Goal: Task Accomplishment & Management: Manage account settings

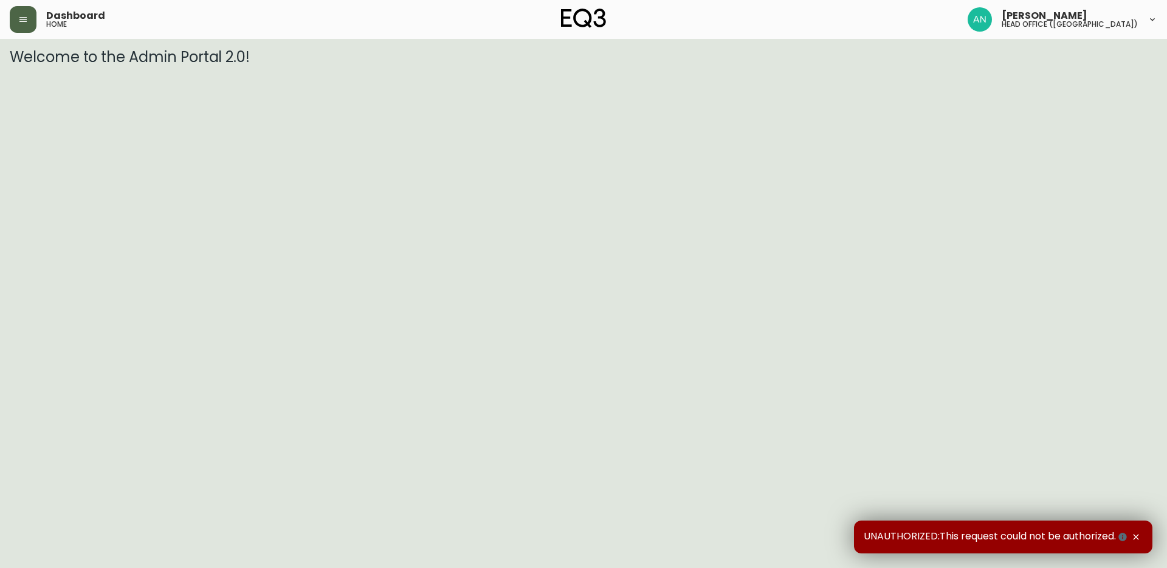
click at [26, 17] on icon "button" at bounding box center [22, 19] width 7 height 5
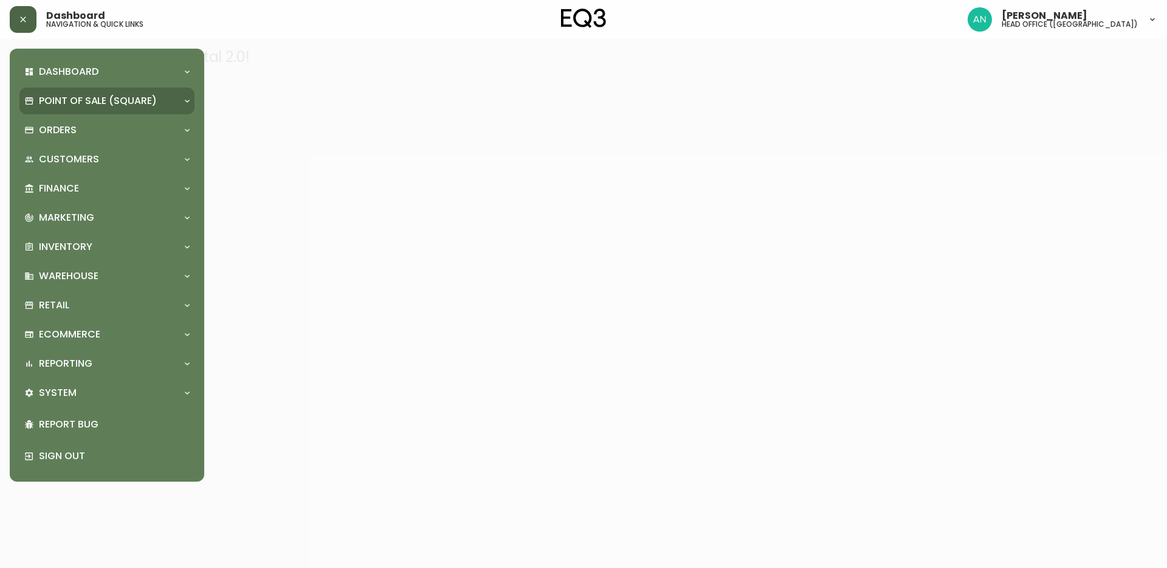
click at [60, 103] on p "Point of Sale (Square)" at bounding box center [98, 100] width 118 height 13
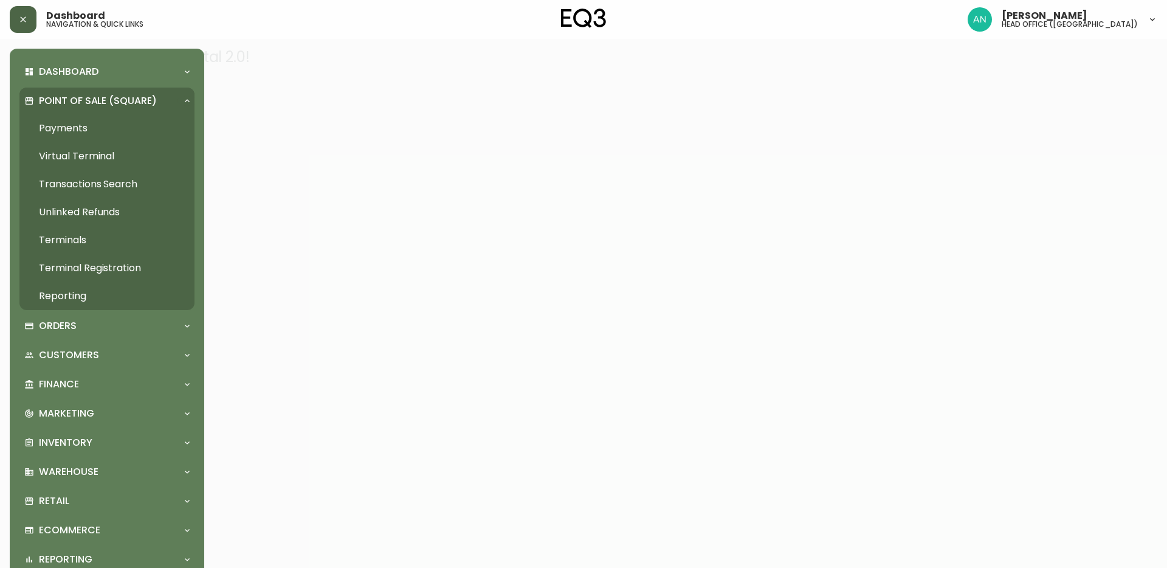
click at [67, 98] on p "Point of Sale (Square)" at bounding box center [98, 100] width 118 height 13
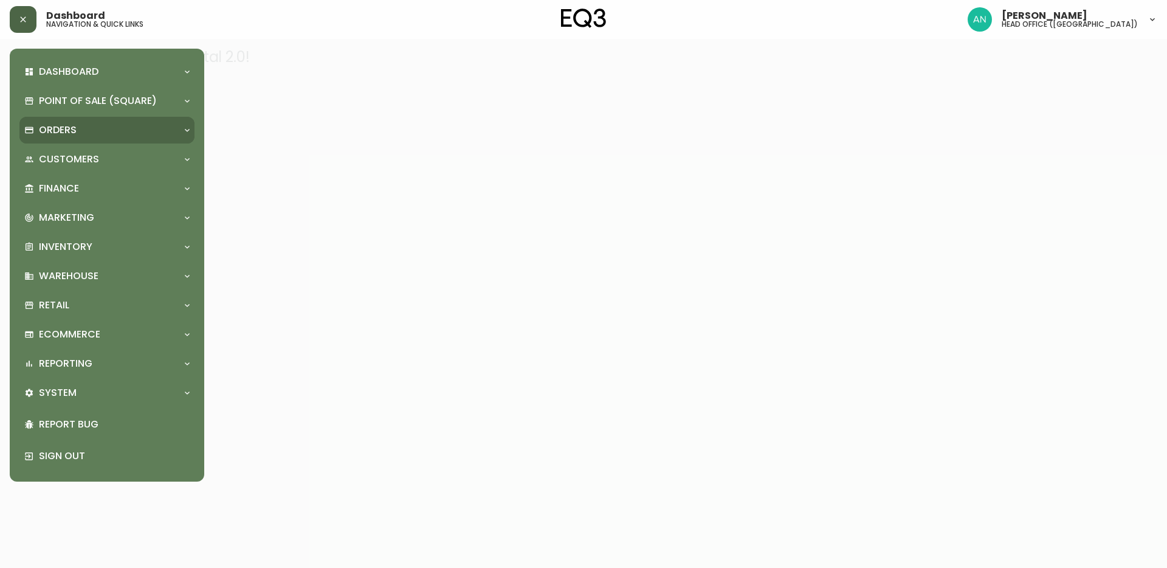
click at [61, 129] on p "Orders" at bounding box center [58, 129] width 38 height 13
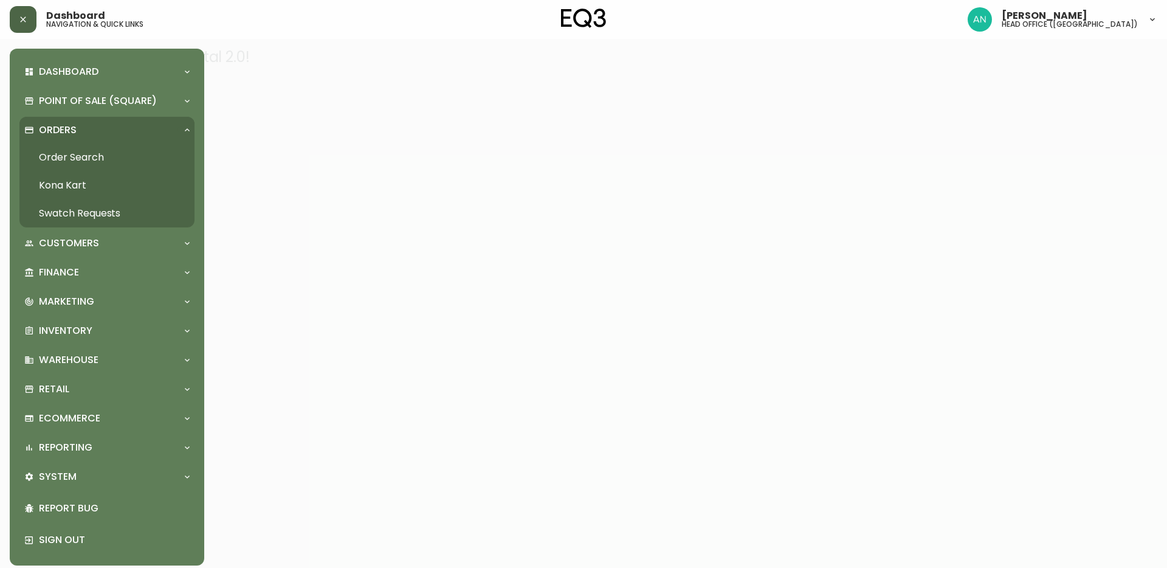
click at [62, 156] on link "Order Search" at bounding box center [106, 157] width 175 height 28
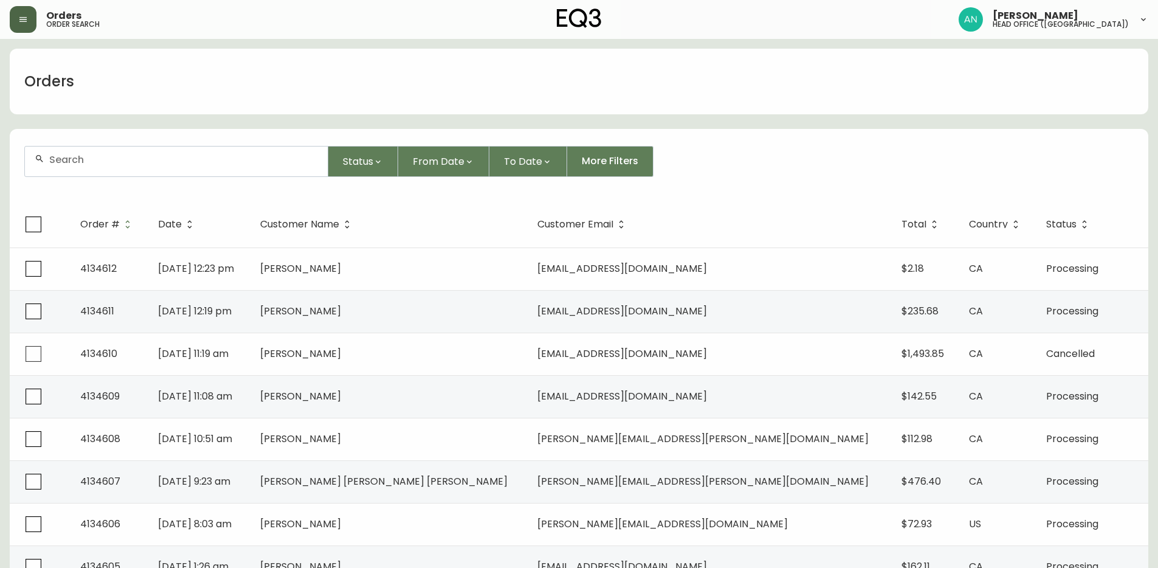
click at [58, 167] on div at bounding box center [176, 161] width 303 height 30
paste input "4134562"
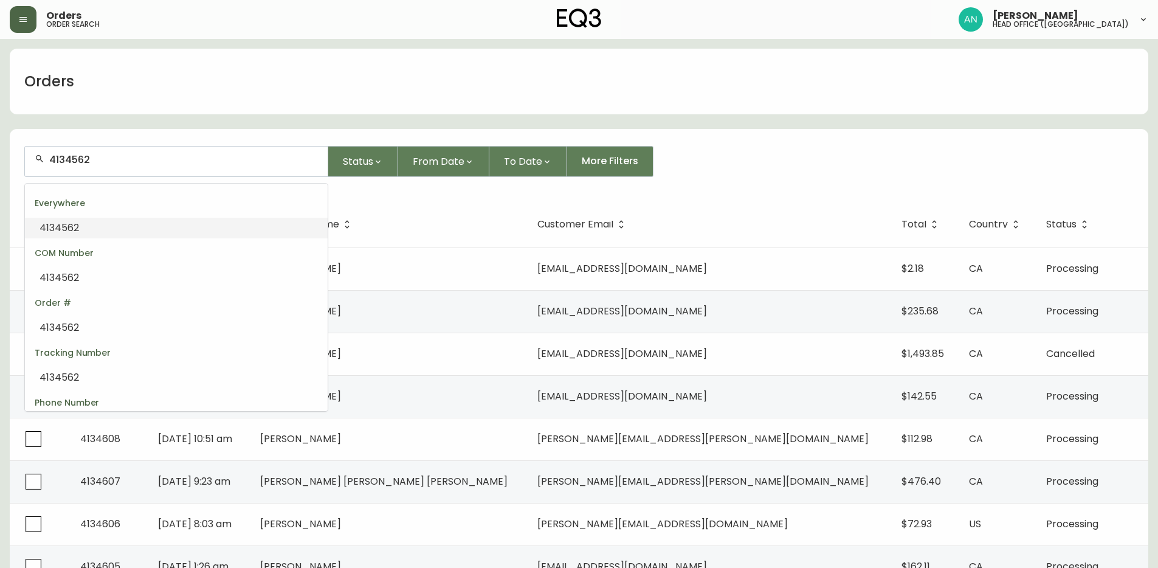
click at [80, 158] on input "4134562" at bounding box center [183, 160] width 269 height 12
drag, startPoint x: 67, startPoint y: 226, endPoint x: 79, endPoint y: 224, distance: 12.4
click at [67, 226] on span "4134562" at bounding box center [60, 228] width 40 height 14
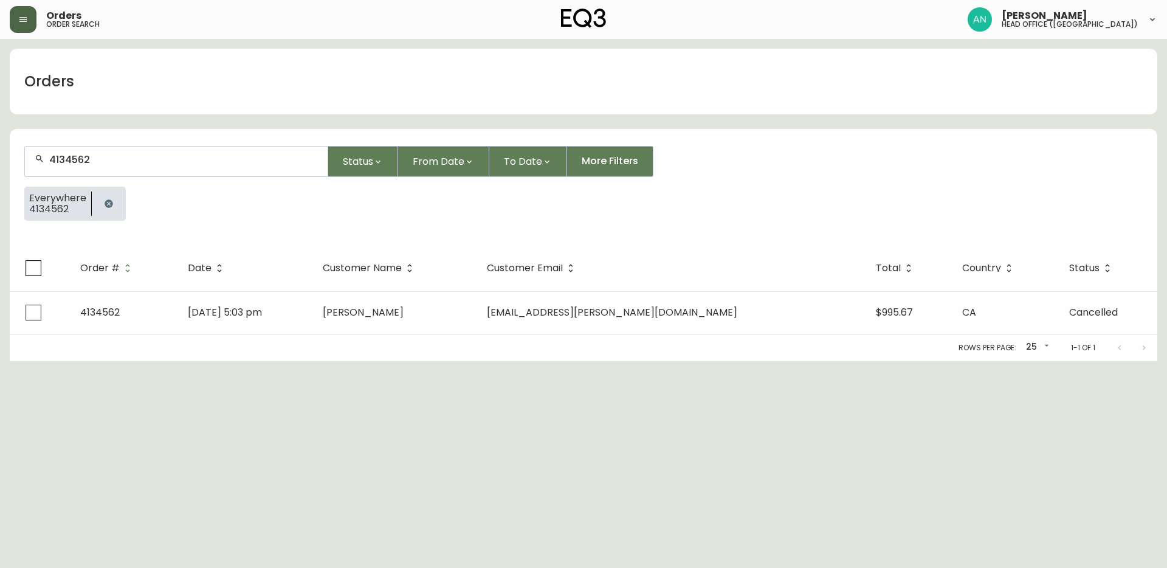
type input "4134562"
click at [153, 303] on td "4134562" at bounding box center [124, 312] width 108 height 43
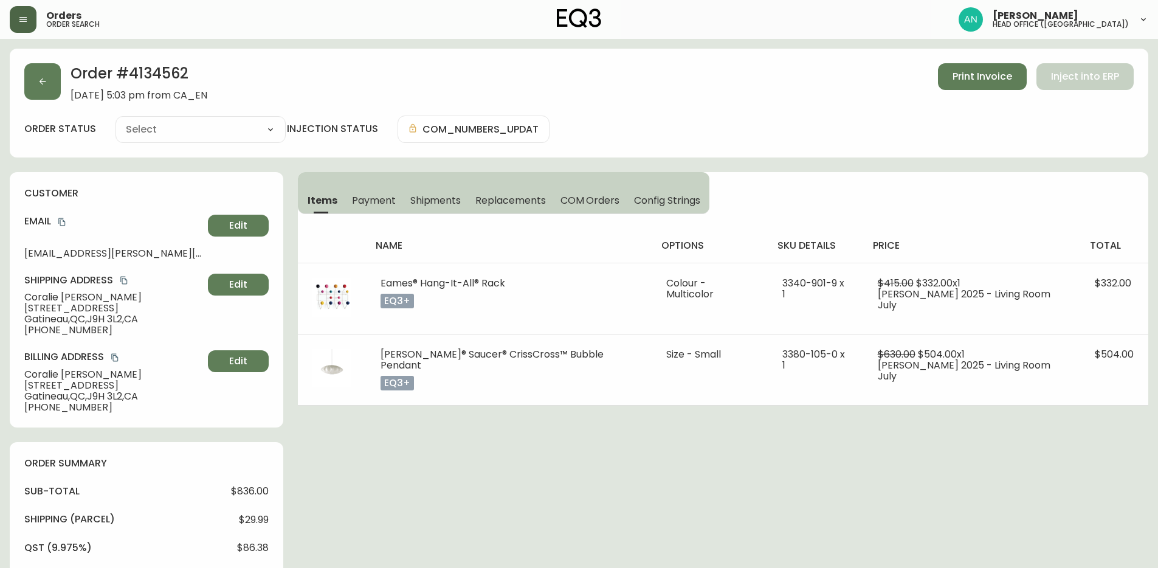
type input "Cancelled"
select select "CANCELLED"
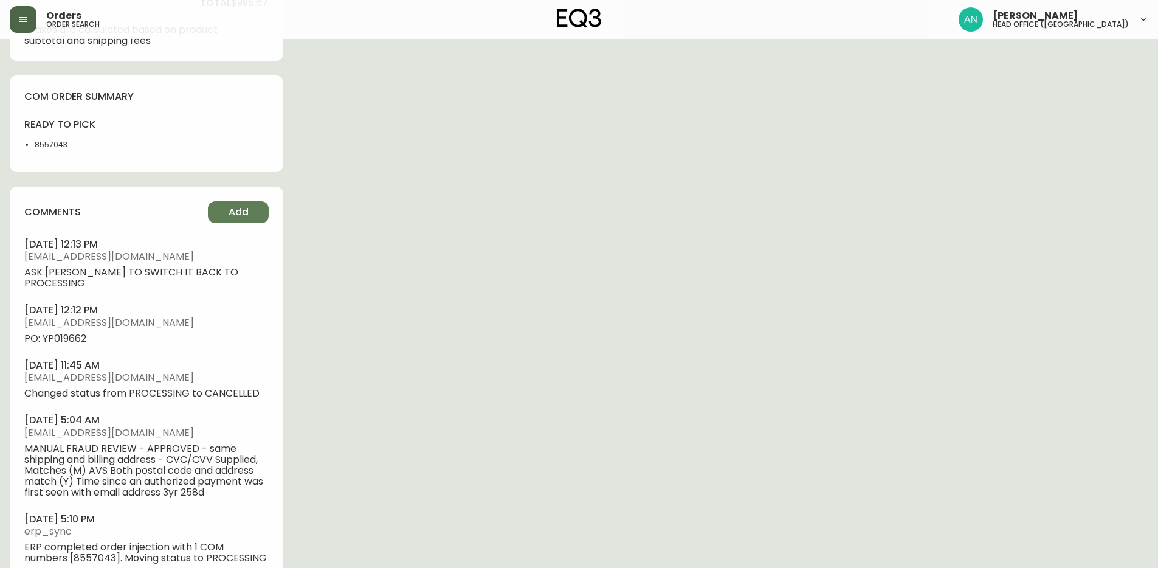
scroll to position [638, 0]
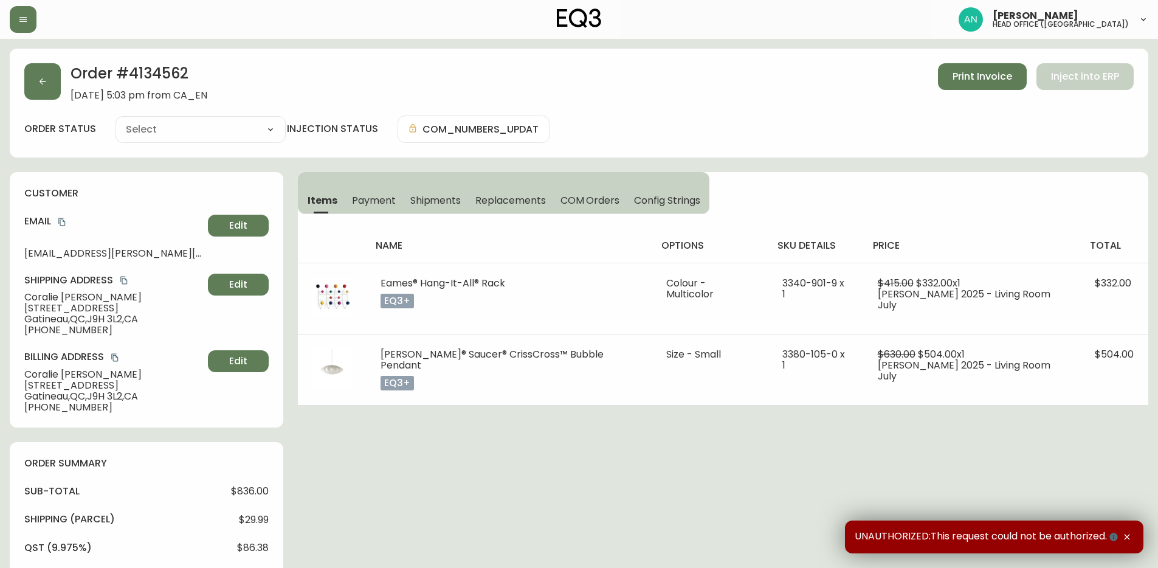
type input "Processing"
select select "PROCESSING"
click at [227, 419] on div "customer Email co.gonsalves@yahoo.ca Edit Shipping Address Coralie Gonsalves 31…" at bounding box center [146, 299] width 273 height 255
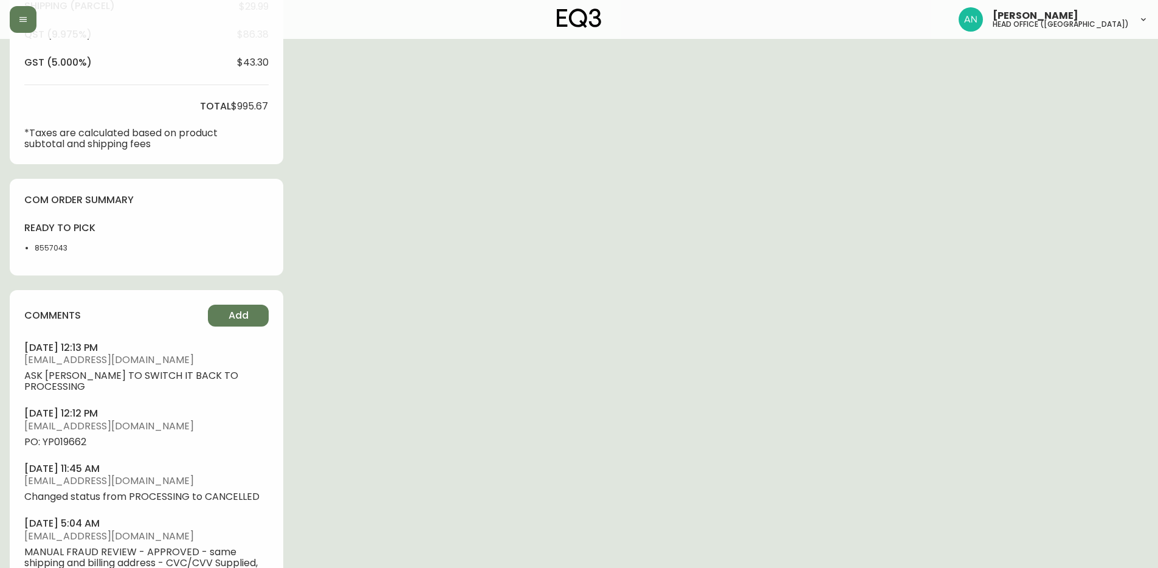
scroll to position [543, 0]
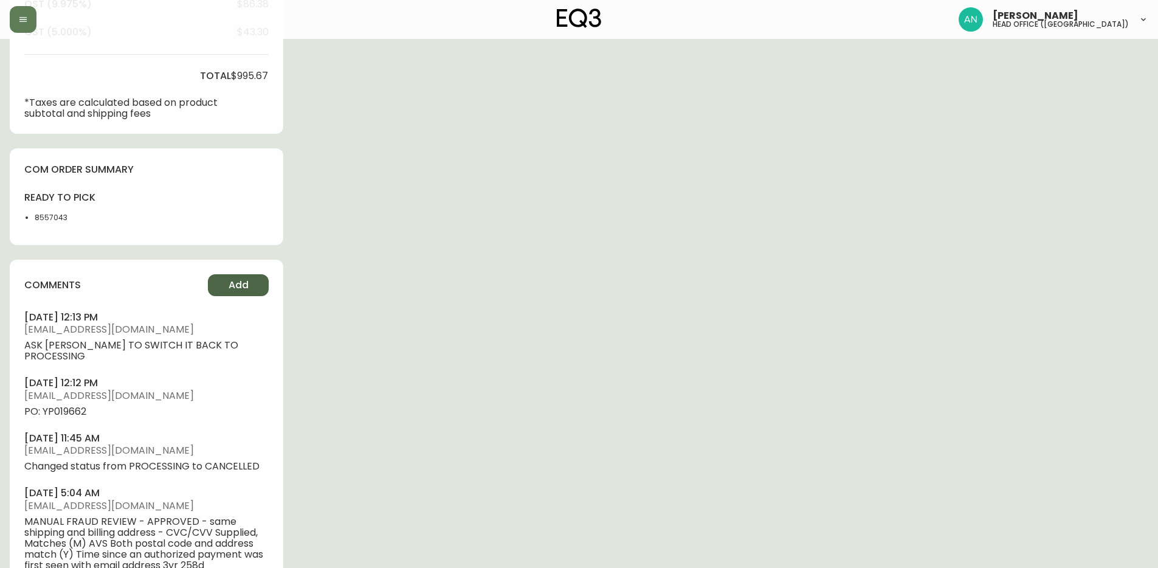
click at [247, 287] on span "Add" at bounding box center [239, 284] width 20 height 13
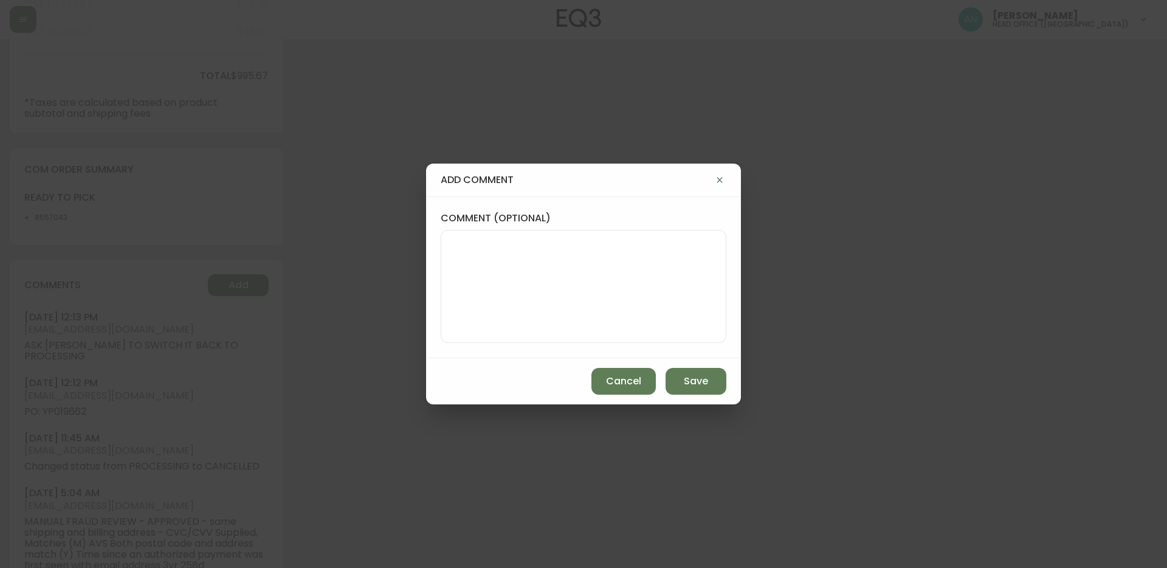
click at [512, 264] on textarea "comment (optional)" at bounding box center [583, 286] width 265 height 97
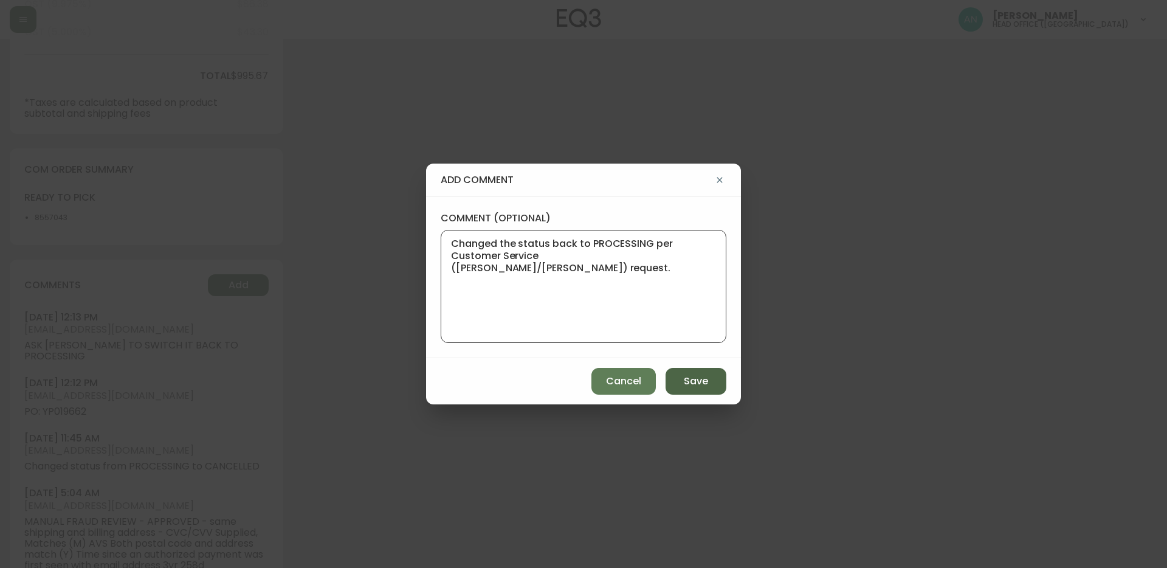
type textarea "Changed the status back to PROCESSING per Customer Service (David/Russel) reque…"
click at [709, 384] on button "Save" at bounding box center [695, 381] width 61 height 27
